Goal: Information Seeking & Learning: Learn about a topic

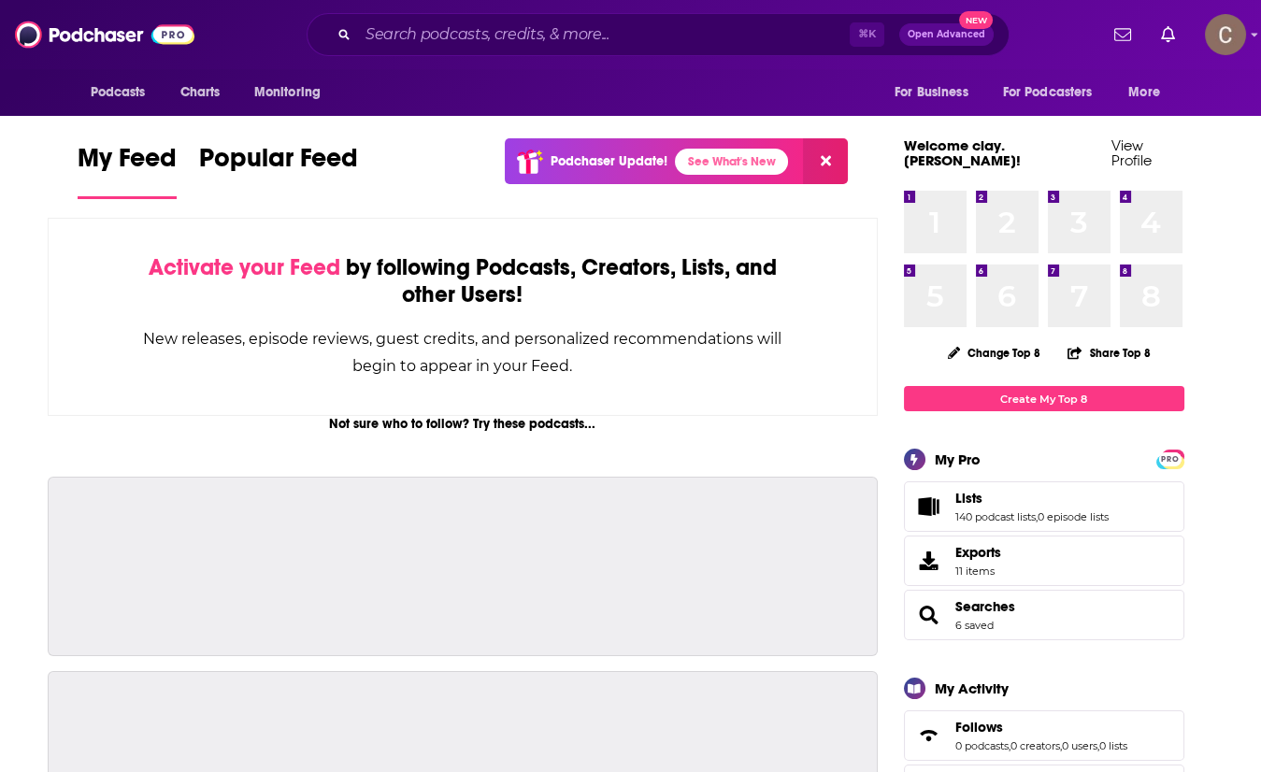
click at [548, 36] on input "Search podcasts, credits, & more..." at bounding box center [604, 35] width 492 height 30
click at [598, 28] on input "Search podcasts, credits, & more..." at bounding box center [604, 35] width 492 height 30
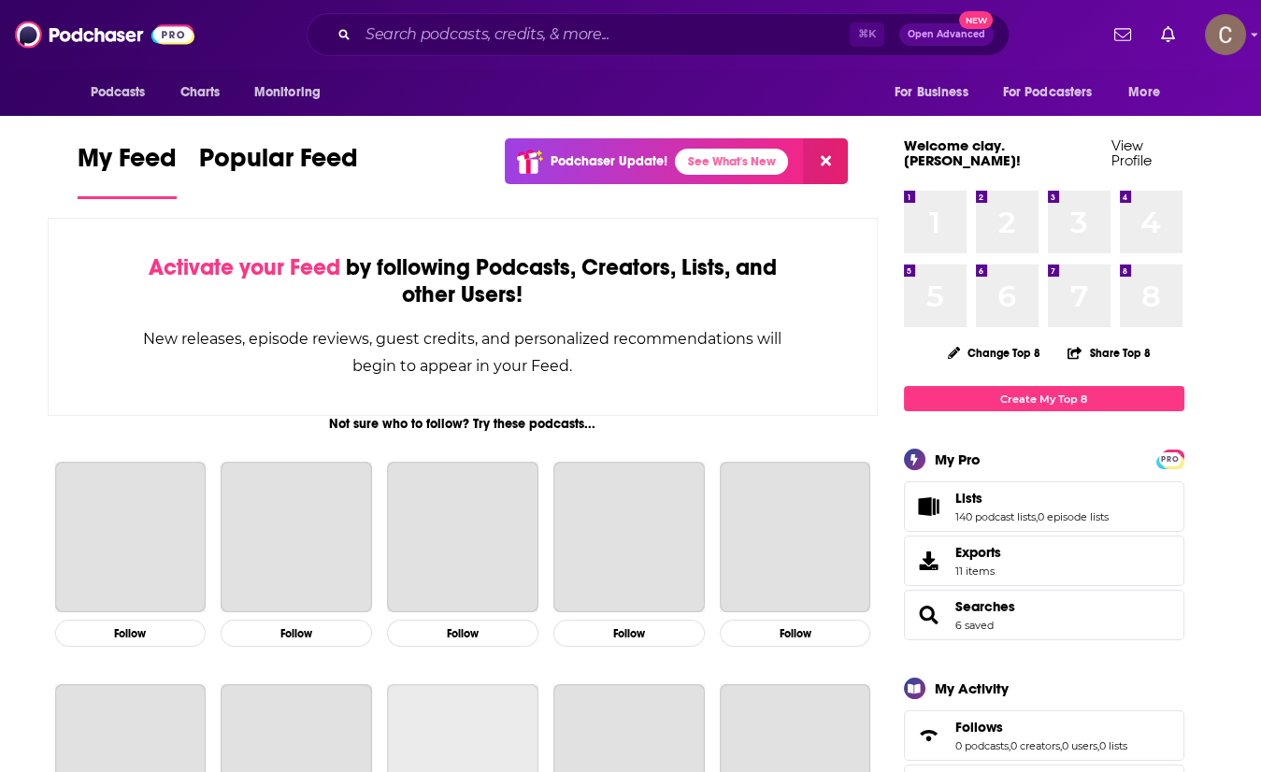
click at [598, 28] on input "Search podcasts, credits, & more..." at bounding box center [604, 35] width 492 height 30
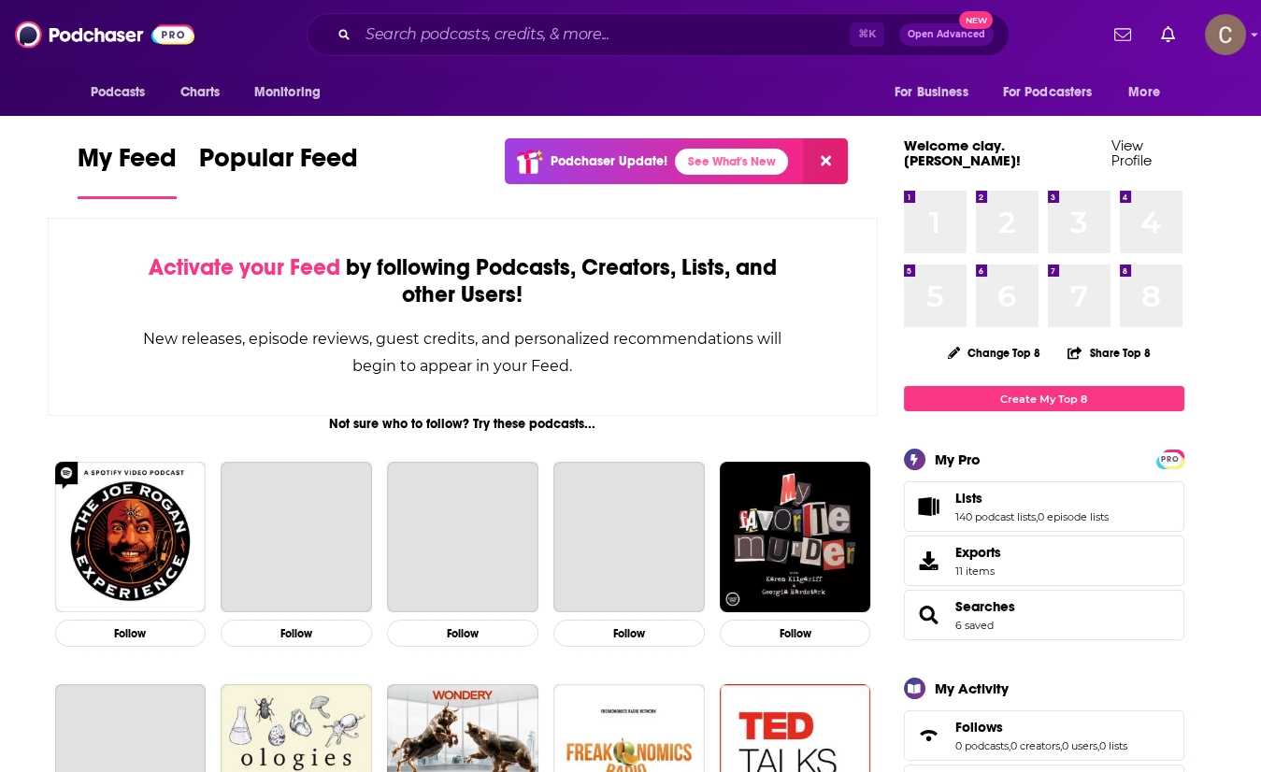
click at [543, 39] on input "Search podcasts, credits, & more..." at bounding box center [604, 35] width 492 height 30
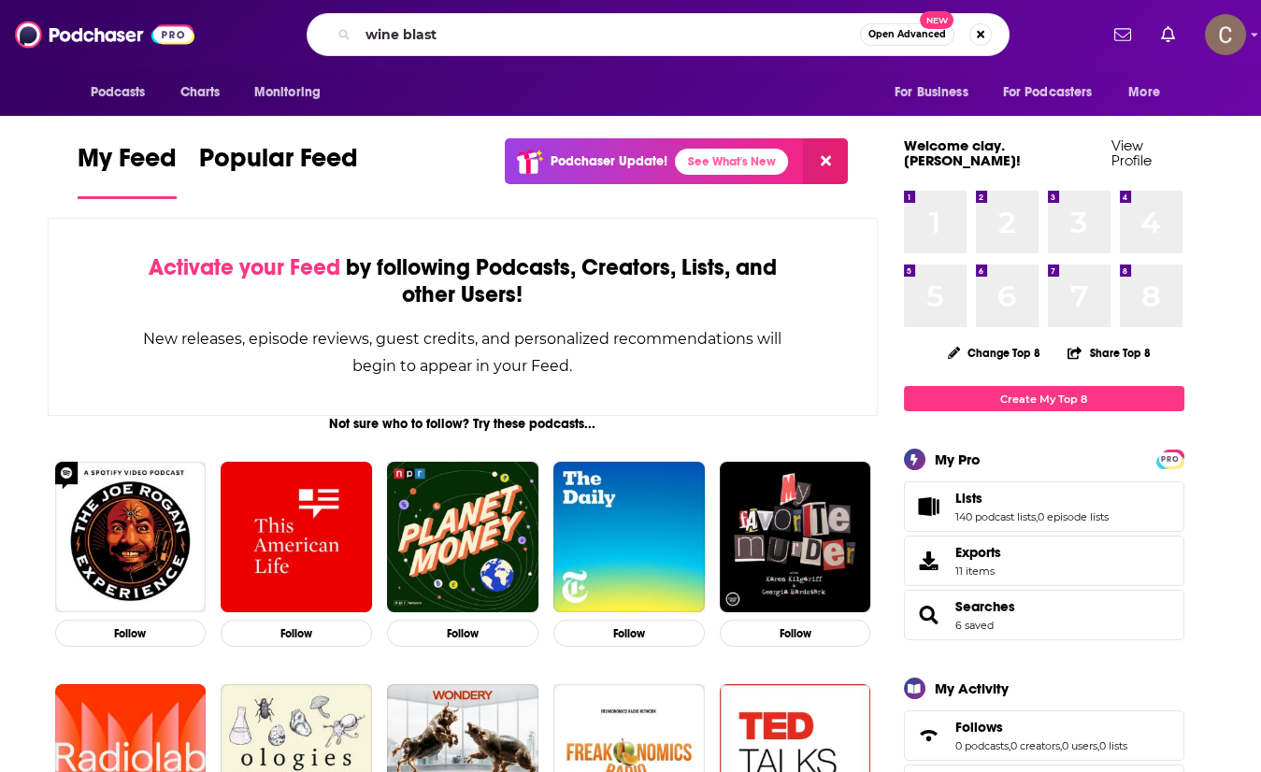
type input "wine blast"
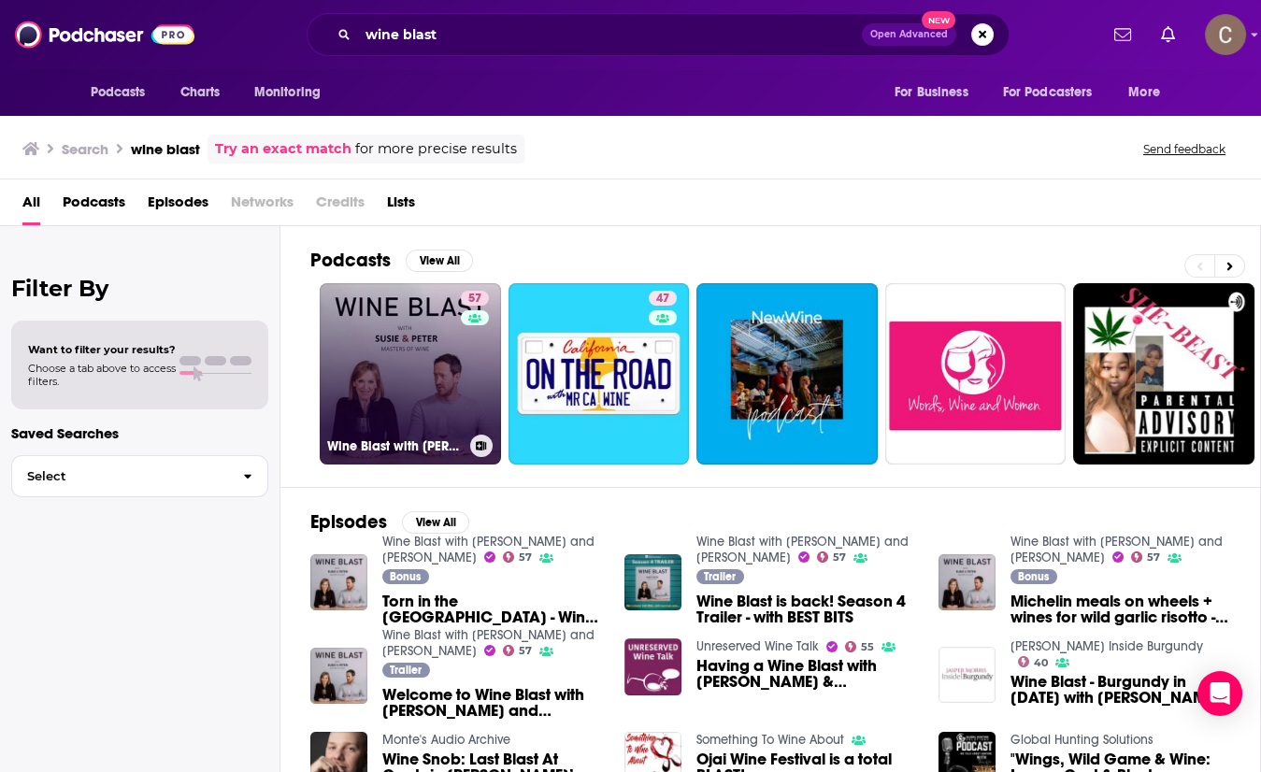
click at [412, 362] on link "57 Wine Blast with [PERSON_NAME] and [PERSON_NAME]" at bounding box center [410, 373] width 181 height 181
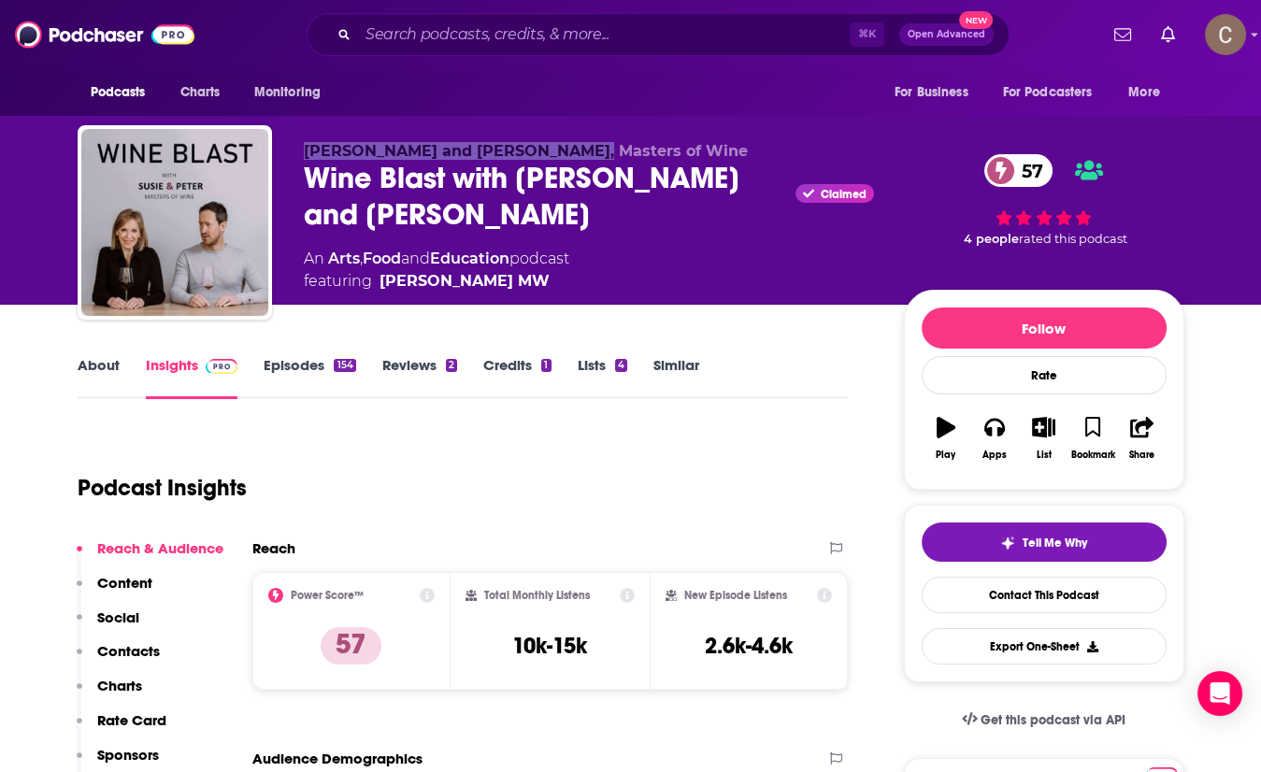
drag, startPoint x: 588, startPoint y: 151, endPoint x: 301, endPoint y: 153, distance: 287.0
click at [301, 153] on div "[PERSON_NAME] and [PERSON_NAME], Masters of Wine Wine Blast with [PERSON_NAME] …" at bounding box center [631, 226] width 1107 height 202
copy span "[PERSON_NAME] and [PERSON_NAME], Masters of Wine"
click at [412, 27] on input "Search podcasts, credits, & more..." at bounding box center [604, 35] width 492 height 30
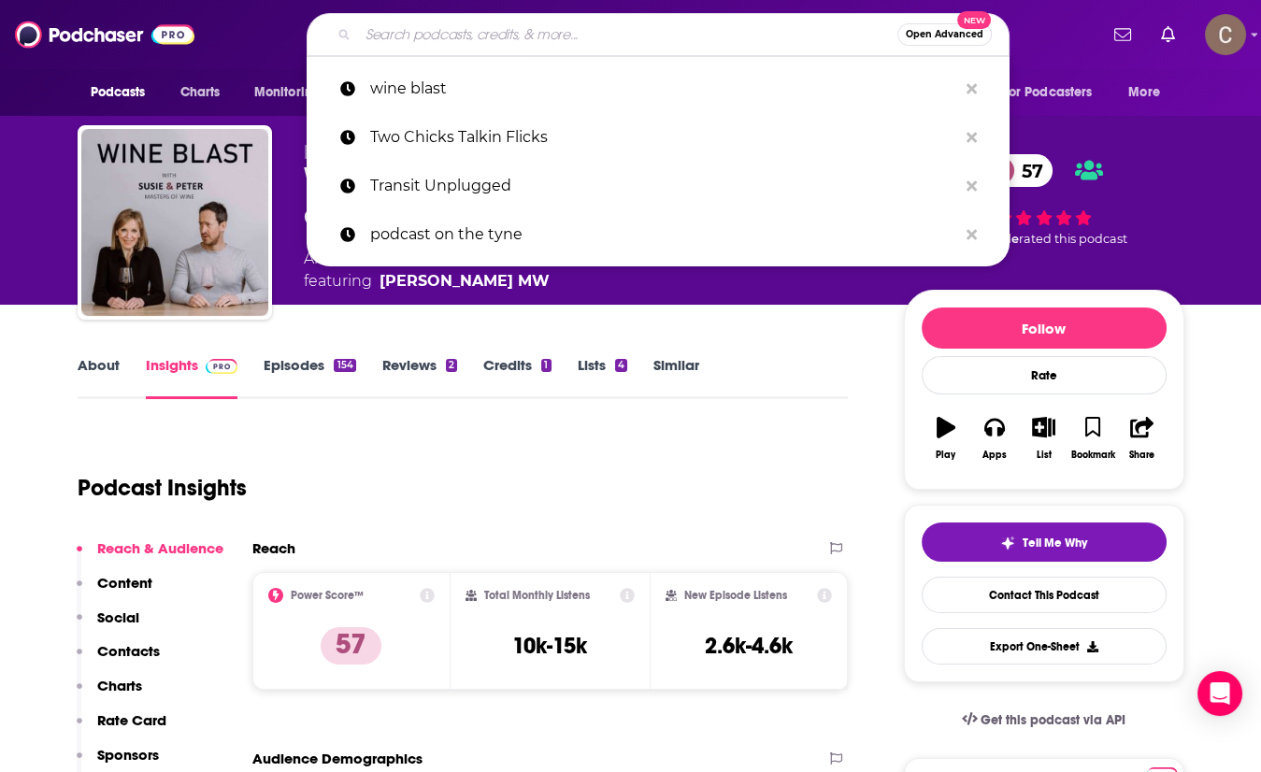
paste input "Football Social Daily"
type input "Football Social Daily"
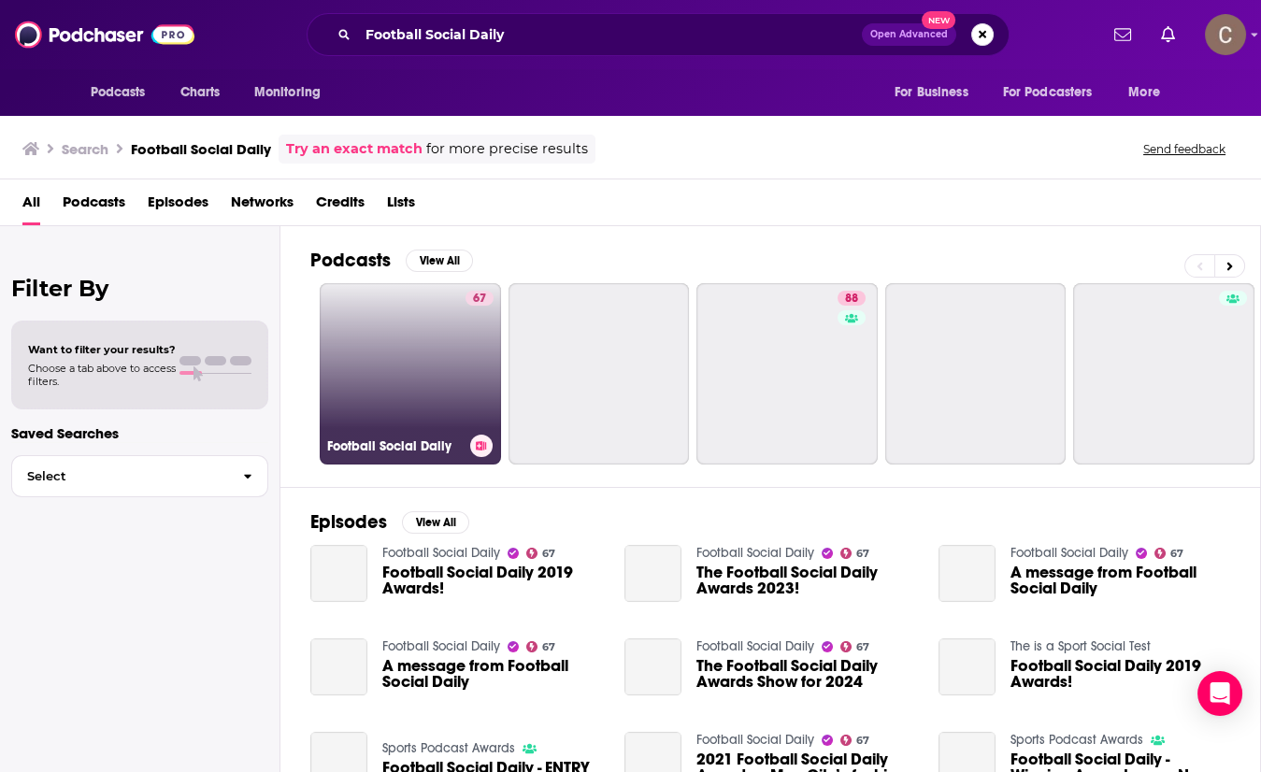
click at [448, 333] on link "67 Football Social Daily" at bounding box center [410, 373] width 181 height 181
